Goal: Navigation & Orientation: Find specific page/section

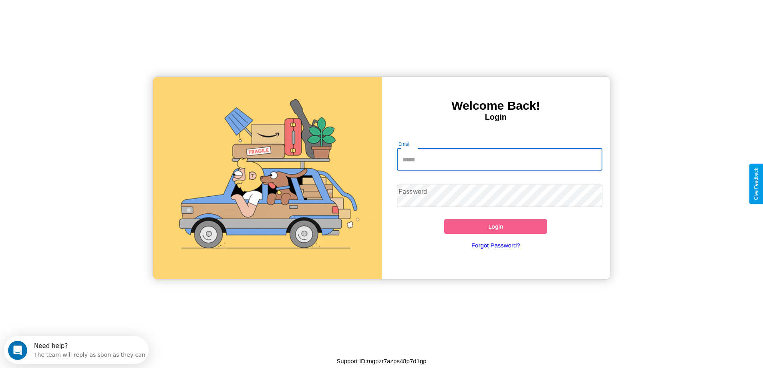
click at [500, 160] on input "Email" at bounding box center [500, 159] width 206 height 22
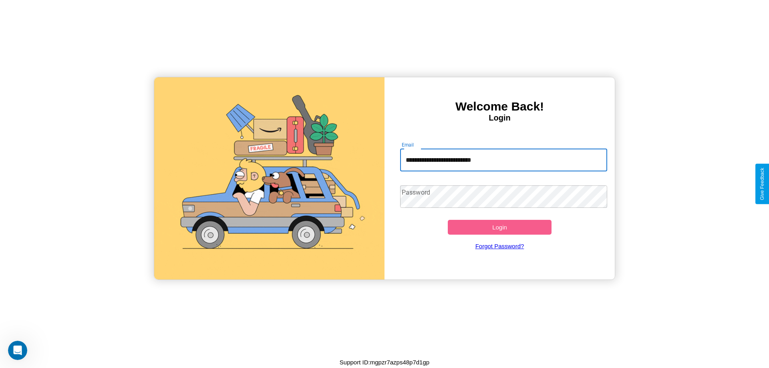
type input "**********"
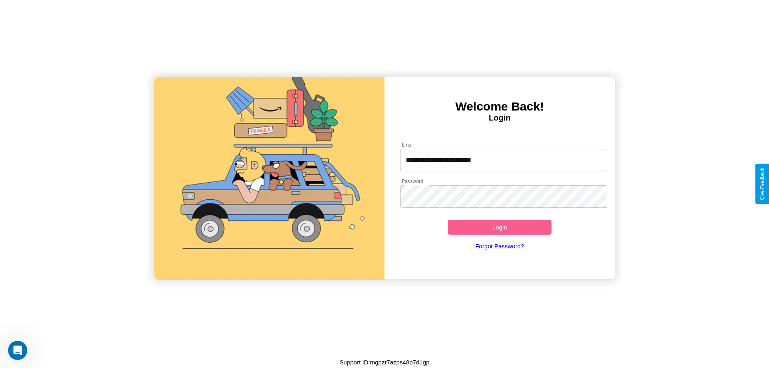
click at [500, 227] on button "Login" at bounding box center [500, 227] width 104 height 15
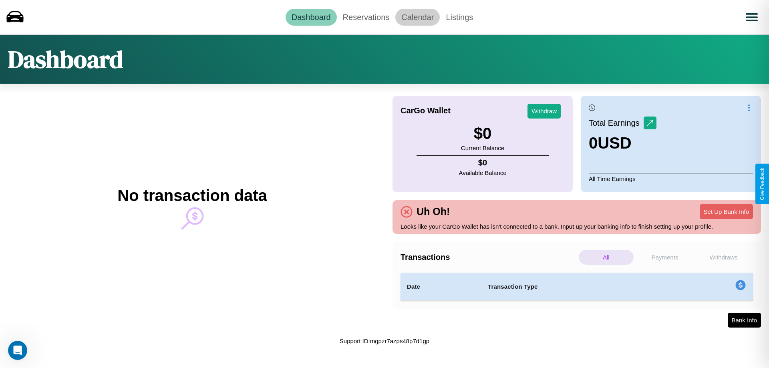
click at [418, 17] on link "Calendar" at bounding box center [418, 17] width 44 height 17
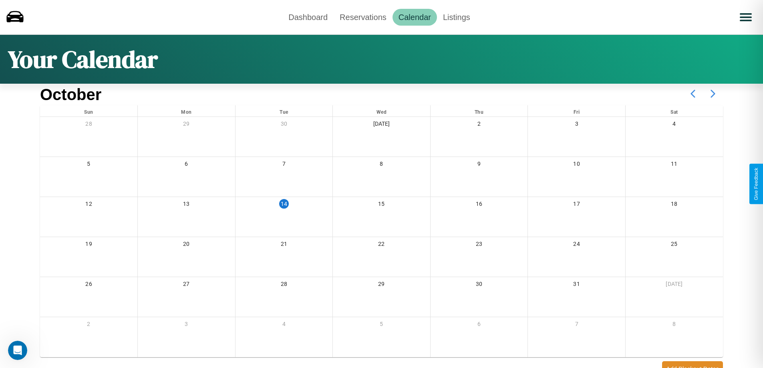
click at [713, 94] on icon at bounding box center [713, 94] width 20 height 20
click at [308, 17] on link "Dashboard" at bounding box center [308, 17] width 51 height 17
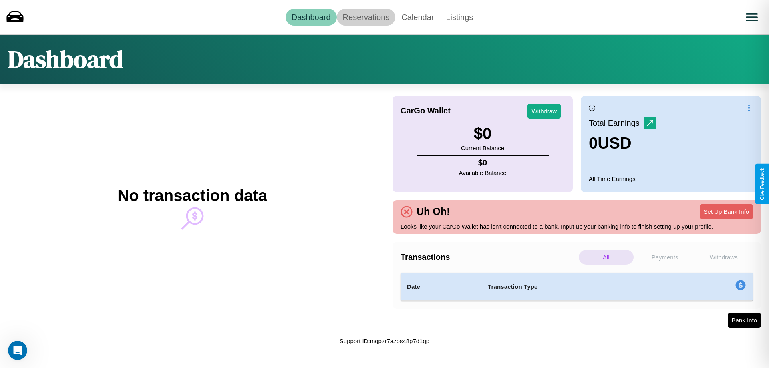
click at [366, 17] on link "Reservations" at bounding box center [366, 17] width 59 height 17
